Goal: Submit feedback/report problem

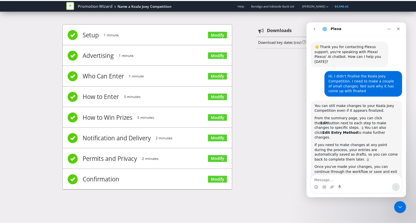
scroll to position [1, 0]
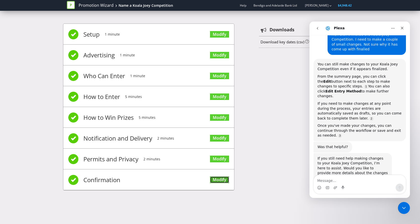
click at [220, 180] on link "Modify" at bounding box center [219, 180] width 19 height 7
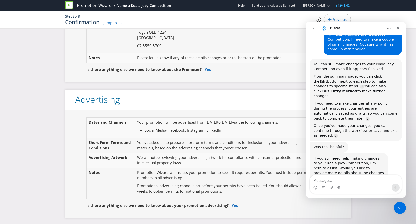
scroll to position [75, 0]
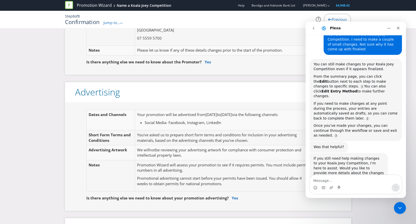
click at [122, 22] on div ".st0{fill-rule:evenodd;clip-rule:evenodd;}" at bounding box center [121, 22] width 3 height 5
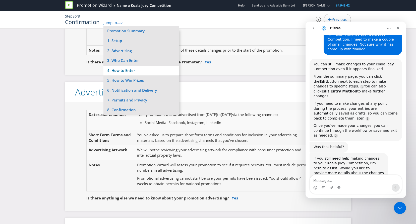
click at [128, 69] on li "4. How to Enter" at bounding box center [140, 71] width 75 height 10
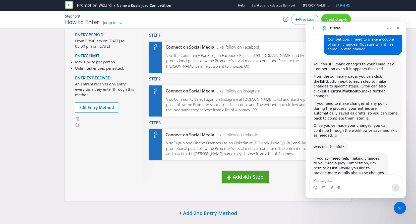
scroll to position [152, 0]
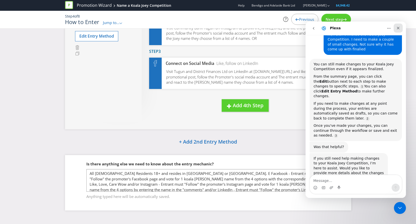
click at [397, 27] on icon "Close" at bounding box center [398, 28] width 4 height 4
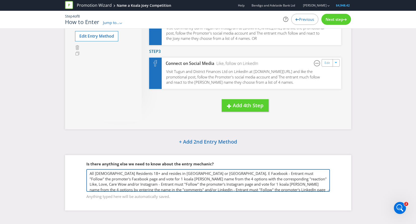
scroll to position [13, 0]
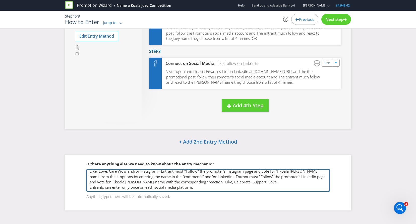
click at [196, 188] on textarea "All [DEMOGRAPHIC_DATA] Residents 18+ and resides in [GEOGRAPHIC_DATA] or [GEOGR…" at bounding box center [208, 180] width 244 height 23
paste textarea "can have the entrants restricted to residents of City of [GEOGRAPHIC_DATA] and …"
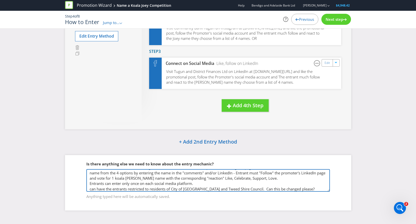
click at [97, 188] on textarea "All [DEMOGRAPHIC_DATA] Residents 18+ and resides in [GEOGRAPHIC_DATA] or [GEOGR…" at bounding box center [208, 180] width 244 height 23
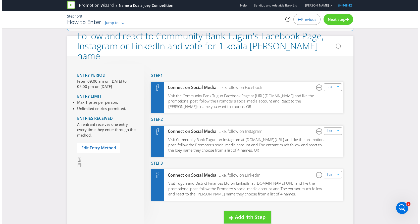
scroll to position [27, 0]
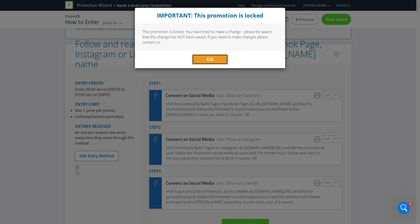
click at [213, 60] on span "OK" at bounding box center [209, 59] width 7 height 7
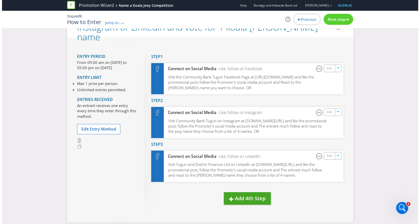
scroll to position [52, 0]
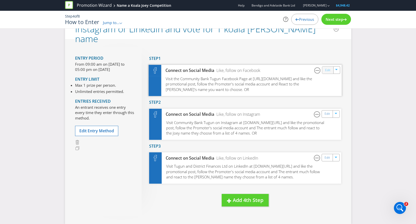
click at [326, 71] on link "Edit" at bounding box center [327, 70] width 5 height 6
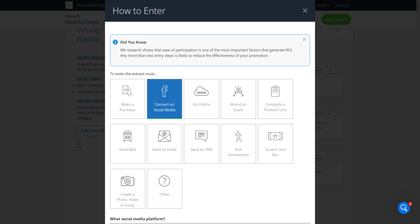
click at [303, 10] on div at bounding box center [305, 10] width 5 height 5
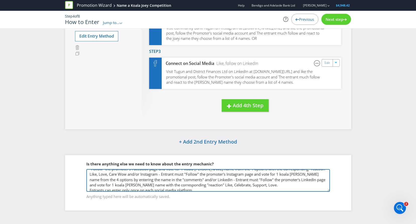
scroll to position [19, 0]
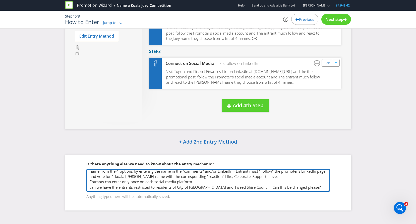
click at [164, 177] on textarea "All [DEMOGRAPHIC_DATA] Residents 18+ and resides in [GEOGRAPHIC_DATA] or [GEOGR…" at bounding box center [208, 180] width 244 height 23
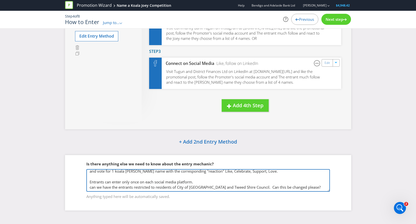
paste textarea "Facebook will need a “reaction” corresponding the name. ie Like, Love, Care, Wo…"
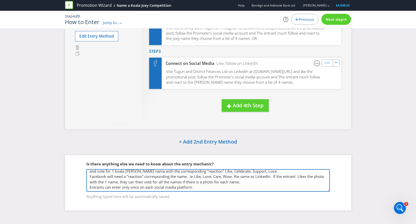
scroll to position [29, 0]
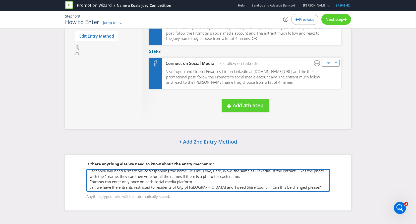
type textarea "All [DEMOGRAPHIC_DATA] Residents 18+ and resides in [GEOGRAPHIC_DATA] or [GEOGR…"
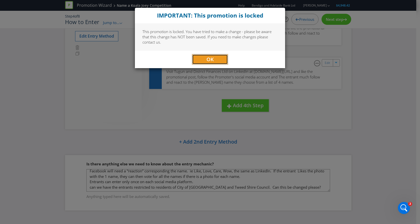
click at [205, 59] on button "OK" at bounding box center [210, 59] width 36 height 10
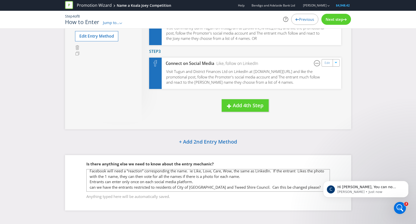
scroll to position [99, 0]
click at [340, 18] on span "Next step" at bounding box center [335, 19] width 18 height 5
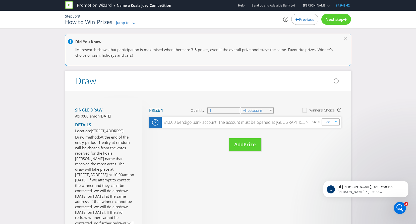
click at [134, 22] on div ".st0{fill-rule:evenodd;clip-rule:evenodd;}" at bounding box center [134, 22] width 3 height 5
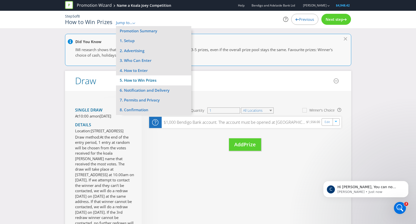
click at [139, 80] on li "5. How to Win Prizes" at bounding box center [153, 81] width 75 height 10
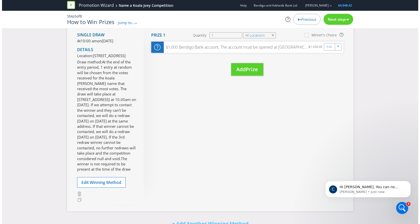
scroll to position [100, 0]
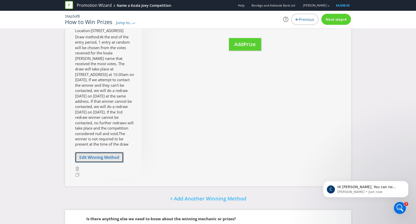
click at [105, 160] on span "Edit Winning Method" at bounding box center [99, 158] width 40 height 6
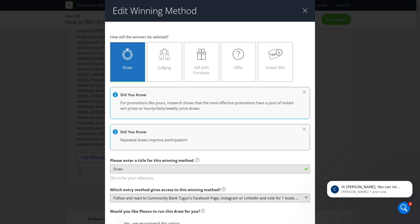
click at [306, 10] on header "Edit Winning Method" at bounding box center [210, 11] width 210 height 22
click at [303, 9] on div at bounding box center [305, 10] width 5 height 5
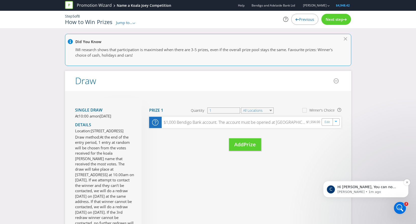
click at [374, 189] on p "Hi [PERSON_NAME], You can no longer make any changes to the brief when it's sub…" at bounding box center [369, 187] width 65 height 5
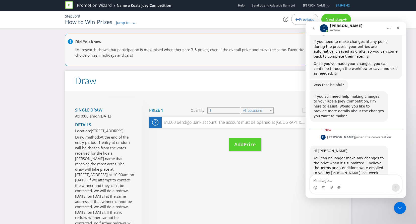
scroll to position [108, 0]
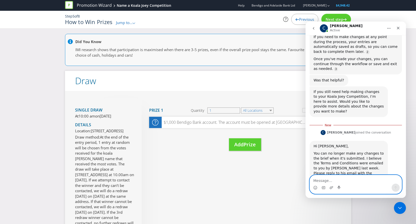
click at [323, 180] on textarea "Message…" at bounding box center [356, 179] width 92 height 9
type textarea "Hi,"
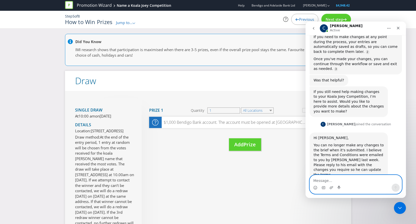
scroll to position [114, 0]
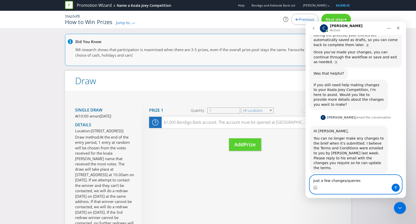
type textarea "Just a few changes/queries:"
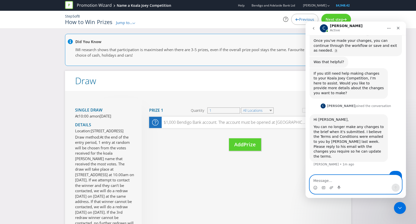
paste textarea "can have the entrants restricted to residents of City of [GEOGRAPHIC_DATA] and …"
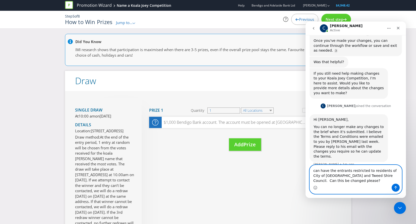
scroll to position [136, 0]
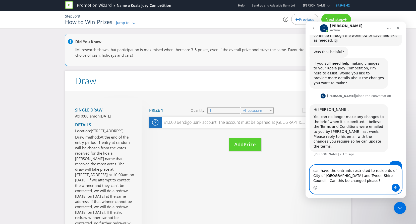
click at [341, 181] on textarea "can have the entrants restricted to residents of City of [GEOGRAPHIC_DATA] and …" at bounding box center [356, 174] width 92 height 19
paste textarea "Facebook will need a “reaction” corresponding the name. ie Like, Love, Care, Wo…"
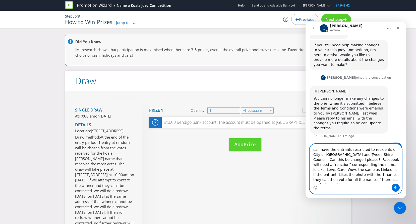
scroll to position [156, 0]
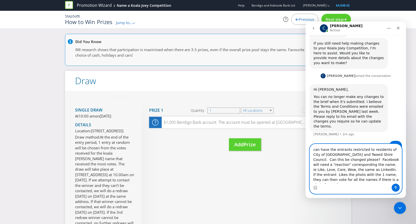
click at [366, 182] on textarea "can have the entrants restricted to residents of City of [GEOGRAPHIC_DATA] and …" at bounding box center [356, 164] width 92 height 40
paste textarea "Entrant can only enter once on each social media platform. Facebook and LinkedI…"
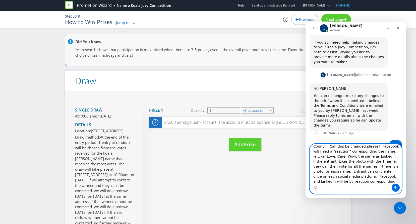
type textarea "can have the entrants restricted to residents of City of [GEOGRAPHIC_DATA] and …"
drag, startPoint x: 380, startPoint y: 182, endPoint x: 611, endPoint y: 161, distance: 232.2
click at [306, 139] on html "C [PERSON_NAME] Active 👋 Thank you for contacting Plexus support, you're speaki…" at bounding box center [356, 110] width 100 height 177
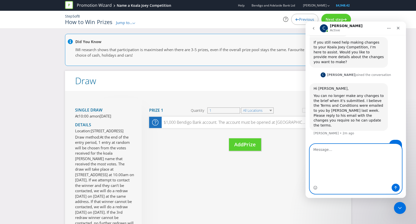
scroll to position [126, 0]
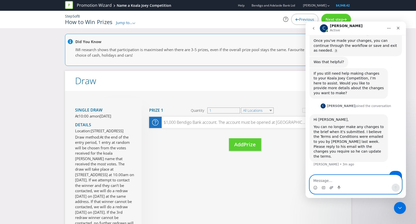
click at [330, 187] on icon "Upload attachment" at bounding box center [331, 188] width 4 height 4
click at [331, 187] on icon "Upload attachment" at bounding box center [332, 188] width 4 height 3
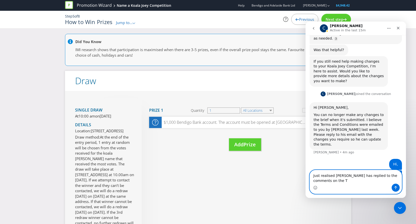
scroll to position [143, 0]
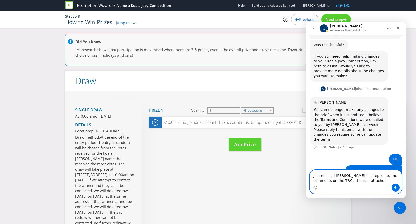
type textarea "Just realised [PERSON_NAME] has replied to the comments on the T&Cs thanks. att…"
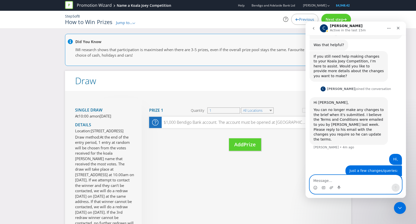
scroll to position [154, 0]
